Goal: Information Seeking & Learning: Learn about a topic

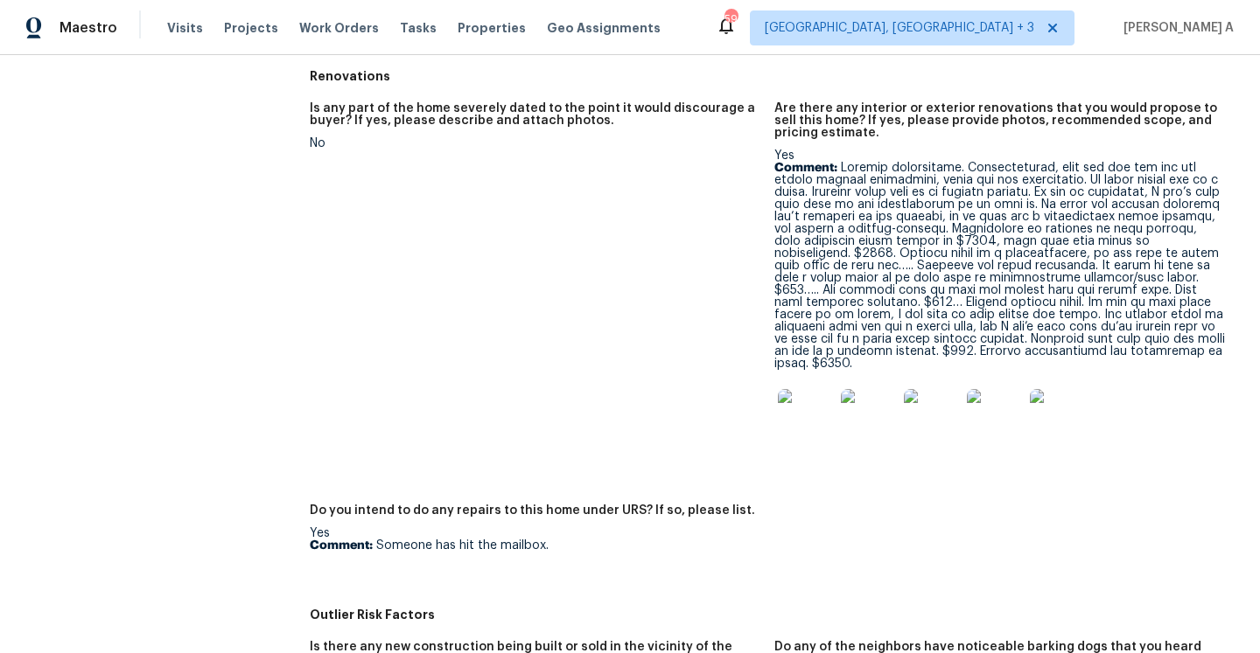
scroll to position [604, 0]
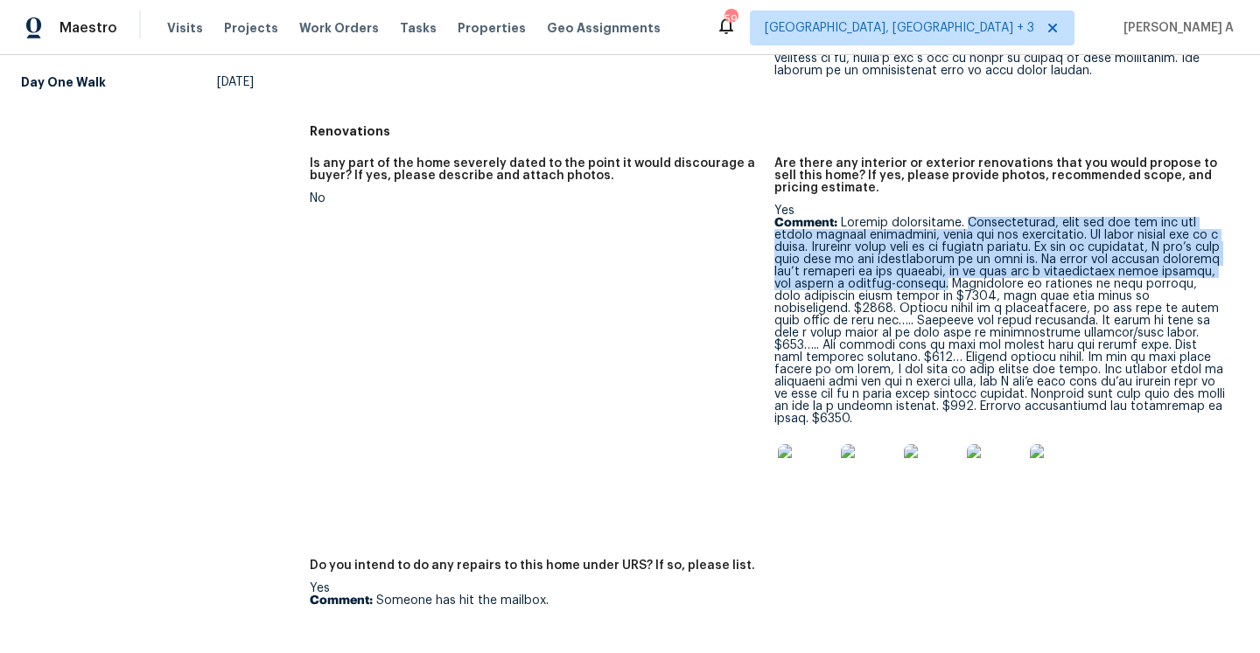
drag, startPoint x: 963, startPoint y: 227, endPoint x: 912, endPoint y: 288, distance: 80.1
click at [912, 288] on p "Comment:" at bounding box center [999, 321] width 451 height 208
click at [951, 256] on p "Comment:" at bounding box center [999, 321] width 451 height 208
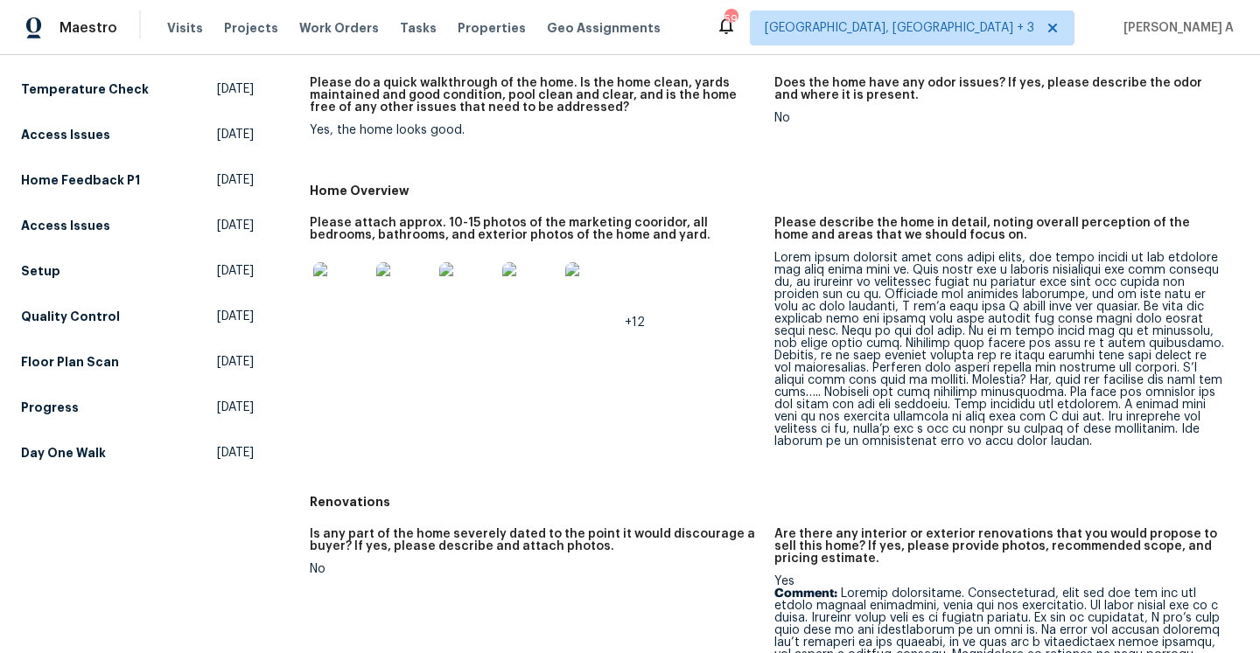
scroll to position [215, 0]
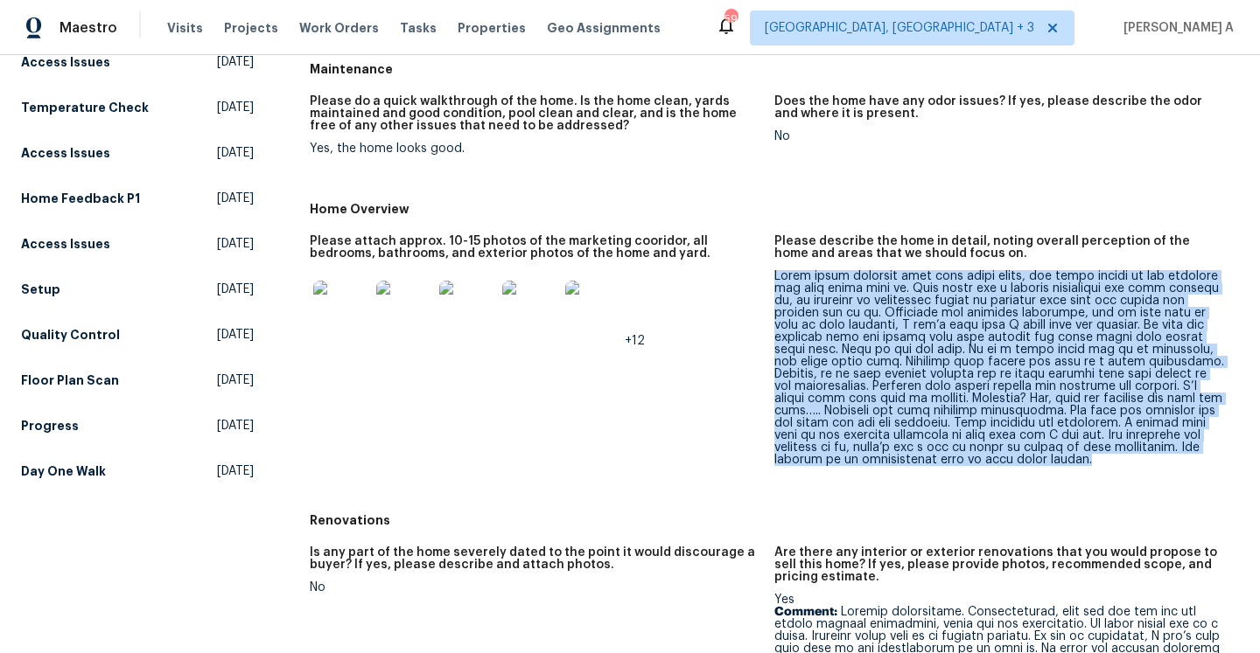
drag, startPoint x: 774, startPoint y: 276, endPoint x: 1083, endPoint y: 458, distance: 358.9
click at [1083, 458] on div at bounding box center [999, 368] width 451 height 196
copy div "Since these pictures have been taken comma, the wheat growth on the exterior ha…"
